Goal: Task Accomplishment & Management: Use online tool/utility

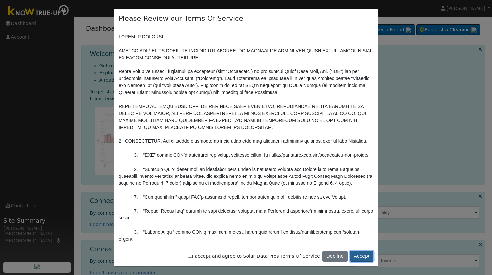
click at [363, 257] on button "Accept" at bounding box center [361, 256] width 23 height 11
click at [192, 255] on input "I accept and agree to Solar Data Pros Terms Of Service" at bounding box center [190, 256] width 4 height 4
checkbox input "true"
click at [359, 255] on button "Accept" at bounding box center [361, 256] width 23 height 11
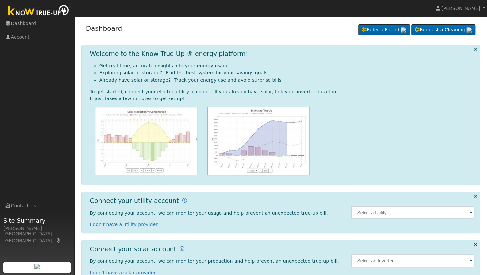
scroll to position [16, 0]
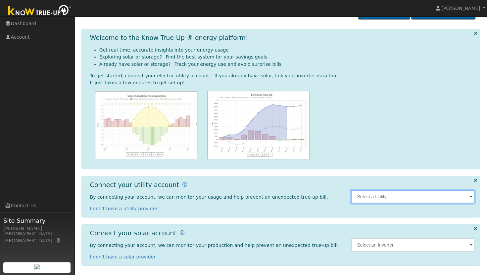
click at [371, 191] on input "text" at bounding box center [412, 196] width 123 height 13
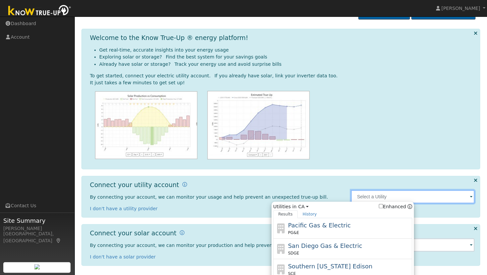
click at [371, 194] on input "text" at bounding box center [412, 196] width 123 height 13
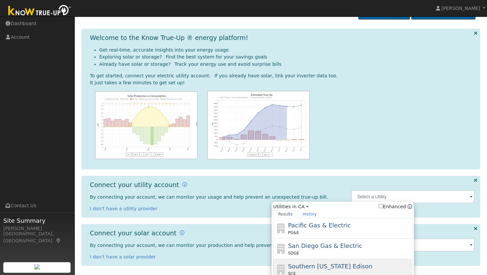
click at [318, 263] on span "Southern California Edison" at bounding box center [330, 266] width 84 height 7
type input "SCE"
